Goal: Communication & Community: Answer question/provide support

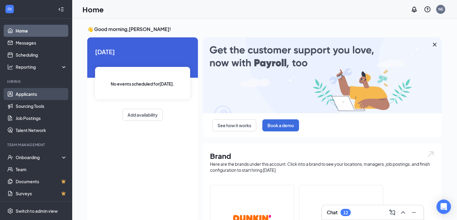
click at [32, 93] on link "Applicants" at bounding box center [41, 94] width 51 height 12
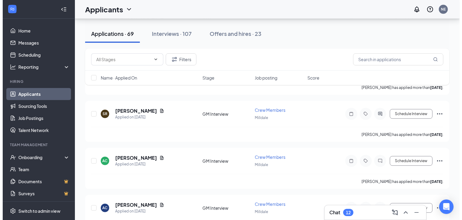
scroll to position [394, 0]
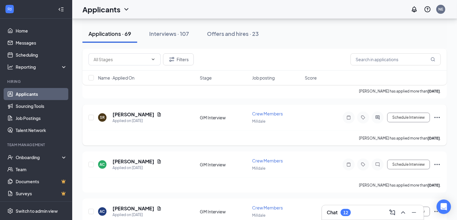
click at [379, 115] on icon "ActiveChat" at bounding box center [377, 117] width 7 height 5
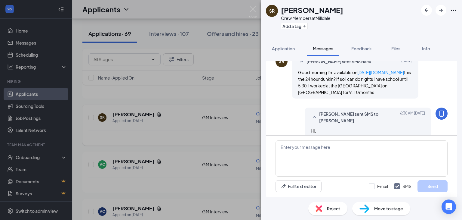
scroll to position [119, 0]
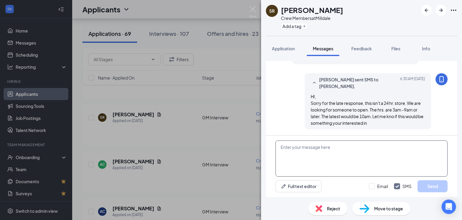
click at [326, 146] on textarea at bounding box center [362, 158] width 172 height 36
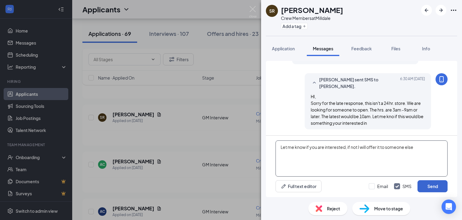
type textarea "Let me know if you are interested, if not I will offer it to someone else"
click at [426, 186] on button "Send" at bounding box center [433, 186] width 30 height 12
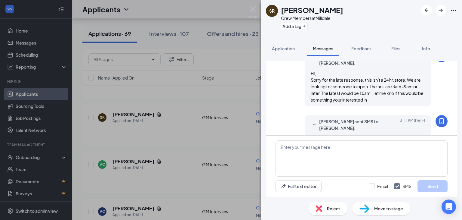
scroll to position [164, 0]
